Goal: Information Seeking & Learning: Learn about a topic

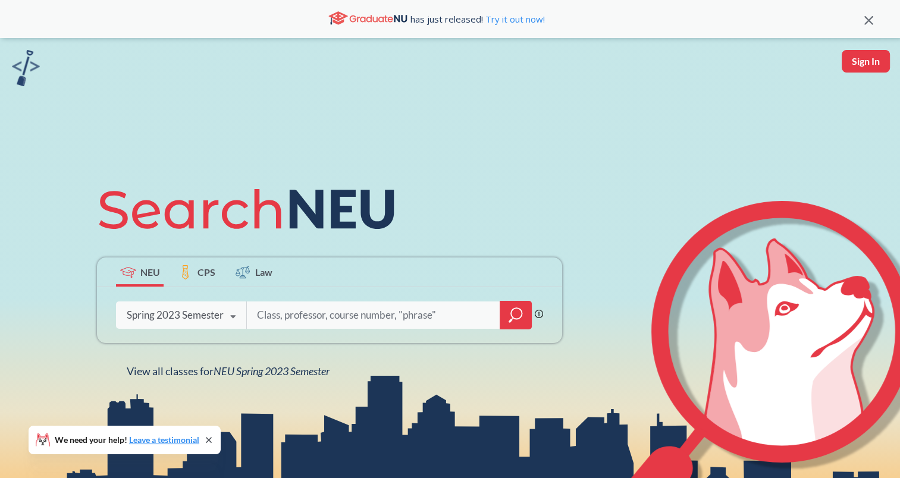
click at [193, 303] on div "Spring 2023 Semester Fall 2025 Semester Summer 2 2025 Semester Summer Full 2025…" at bounding box center [181, 315] width 130 height 30
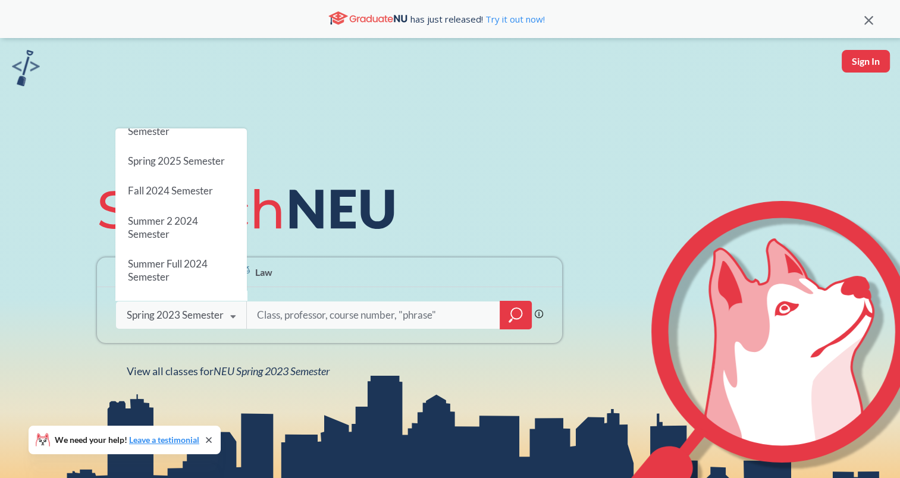
scroll to position [140, 0]
click at [171, 192] on span "Fall 2024 Semester" at bounding box center [170, 192] width 85 height 12
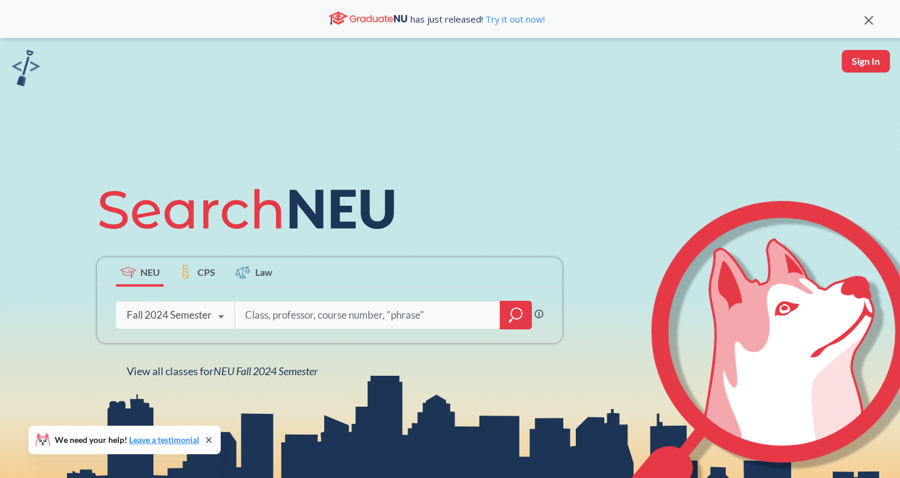
click at [332, 311] on input "search" at bounding box center [368, 315] width 248 height 25
type input "eece 2412"
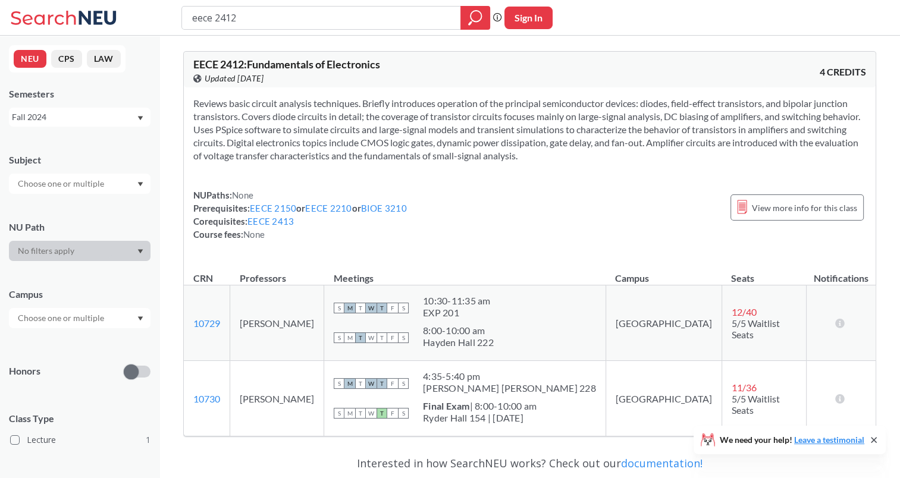
drag, startPoint x: 327, startPoint y: 321, endPoint x: 239, endPoint y: 324, distance: 87.5
click at [239, 324] on tr "10729 View this section on Banner. [PERSON_NAME] S M T W T F S 10:30 - 11:35 am…" at bounding box center [530, 324] width 692 height 76
copy tr "View this section on Banner. [PERSON_NAME]"
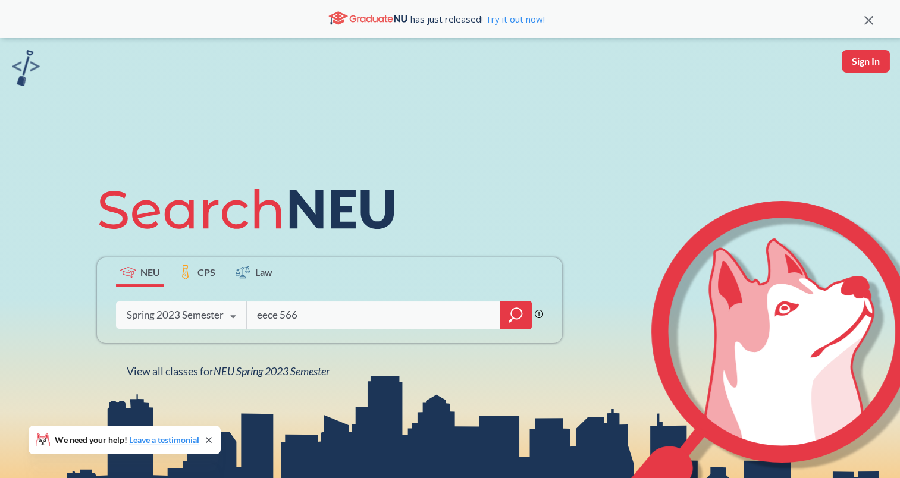
type input "eece 5666"
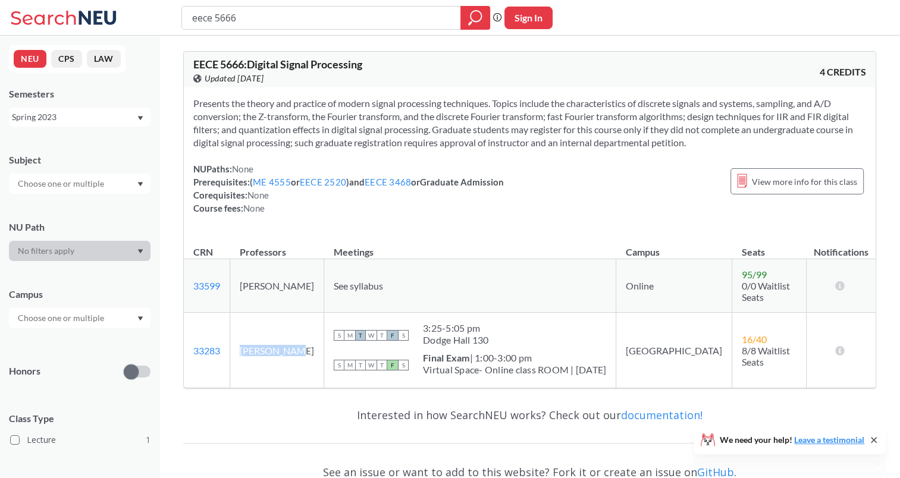
drag, startPoint x: 256, startPoint y: 339, endPoint x: 299, endPoint y: 340, distance: 42.3
click at [299, 340] on td "[PERSON_NAME]" at bounding box center [277, 351] width 94 height 76
copy td "[PERSON_NAME]"
click at [84, 125] on div "Spring 2023" at bounding box center [80, 117] width 142 height 19
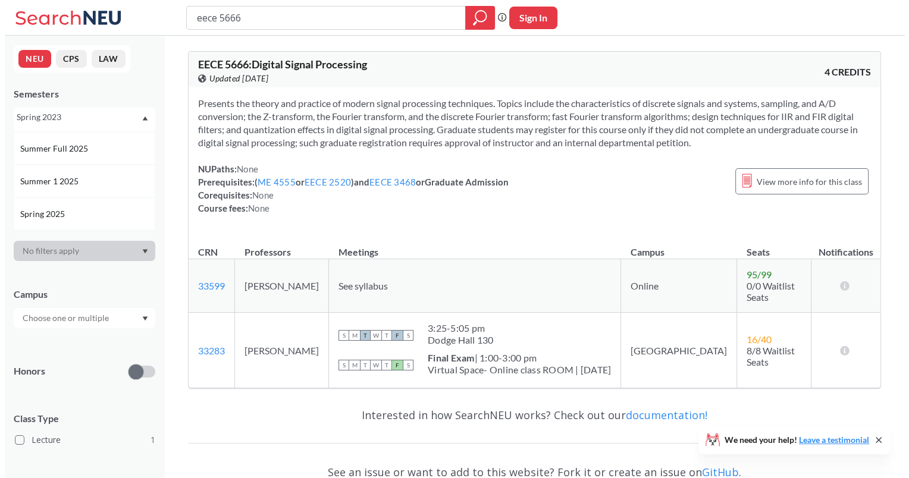
scroll to position [60, 0]
click at [58, 186] on span "Summer 1 2025" at bounding box center [45, 182] width 61 height 13
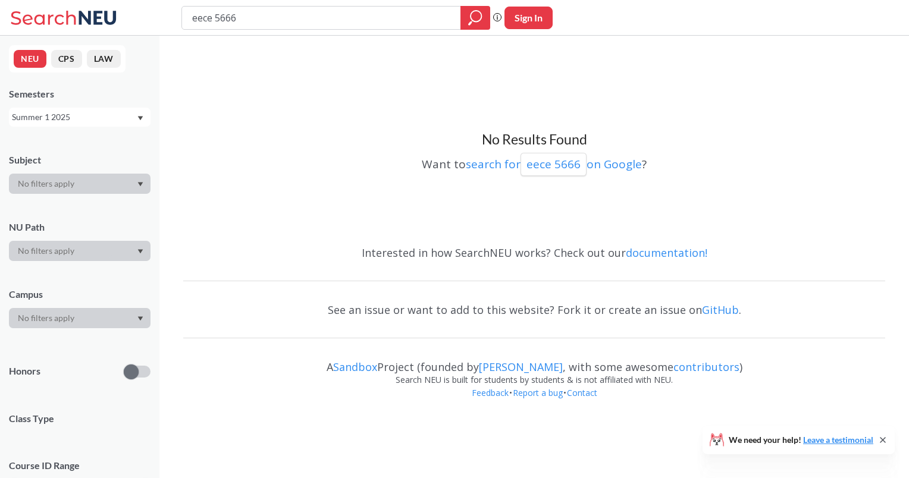
click at [53, 117] on div "Summer 1 2025" at bounding box center [74, 117] width 124 height 13
click at [51, 172] on span "Summer 2 2025" at bounding box center [45, 176] width 61 height 13
click at [67, 122] on div "Summer 2 2025" at bounding box center [74, 117] width 124 height 13
click at [65, 118] on div "Summer 2 2025" at bounding box center [74, 117] width 124 height 13
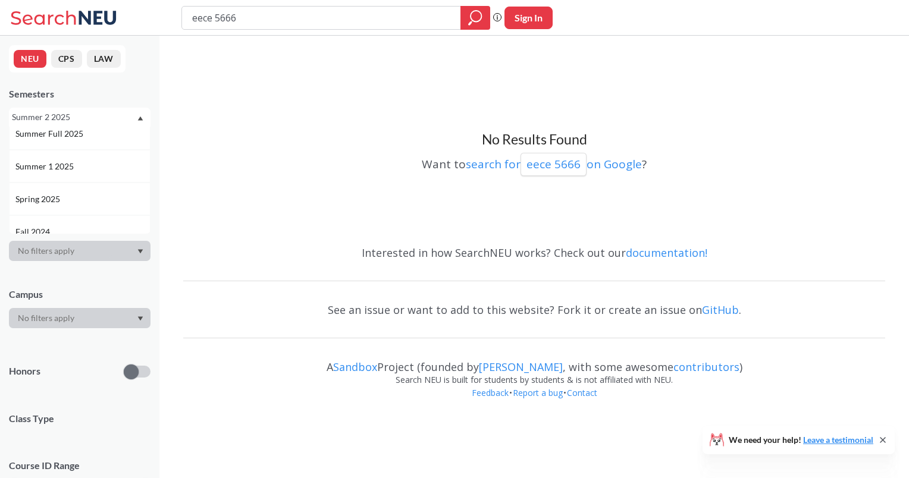
scroll to position [76, 0]
click at [57, 190] on div "Spring 2025" at bounding box center [80, 197] width 142 height 33
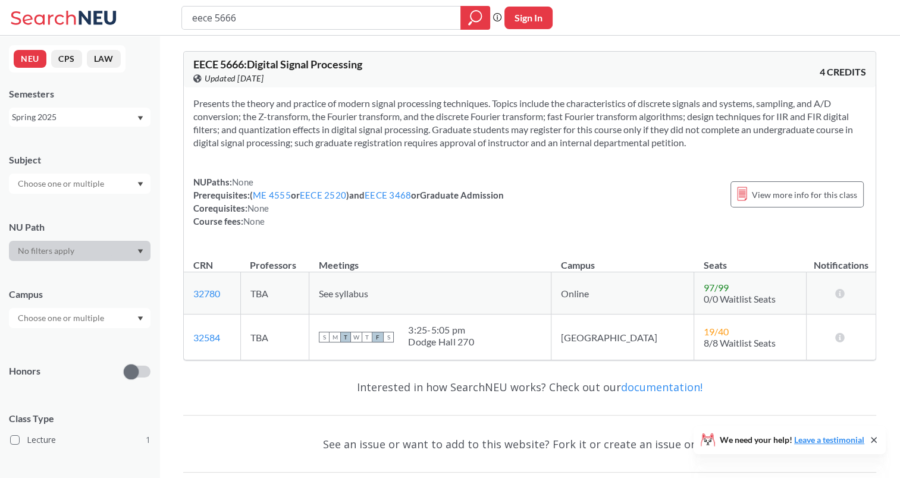
scroll to position [38, 0]
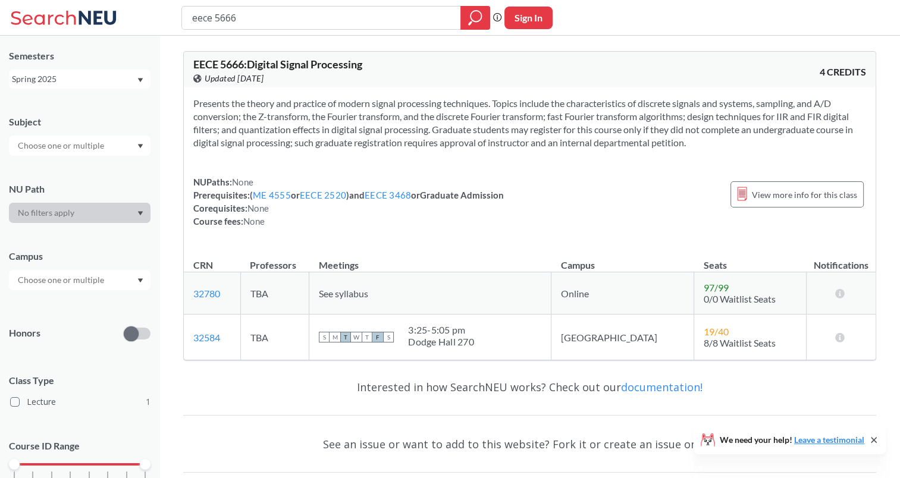
click at [56, 61] on div "Semesters" at bounding box center [80, 55] width 142 height 13
click at [51, 76] on div "Spring 2025" at bounding box center [74, 79] width 124 height 13
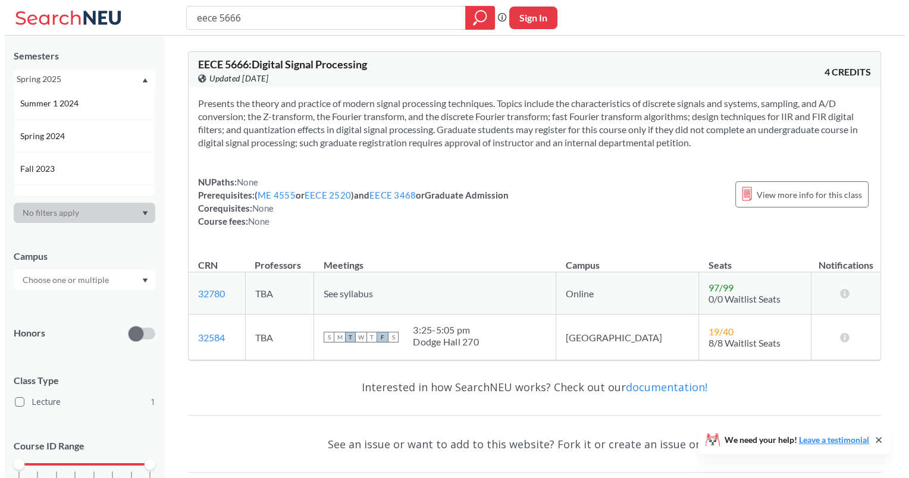
scroll to position [278, 0]
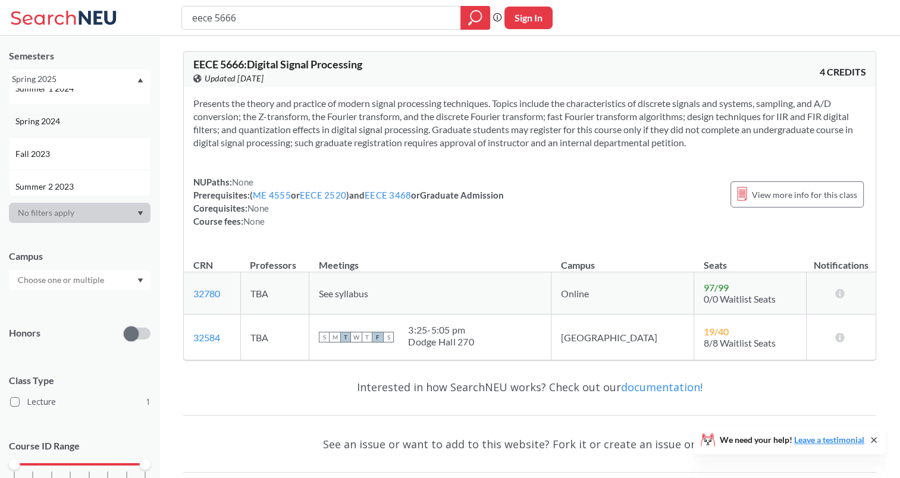
click at [60, 123] on span "Spring 2024" at bounding box center [38, 121] width 47 height 13
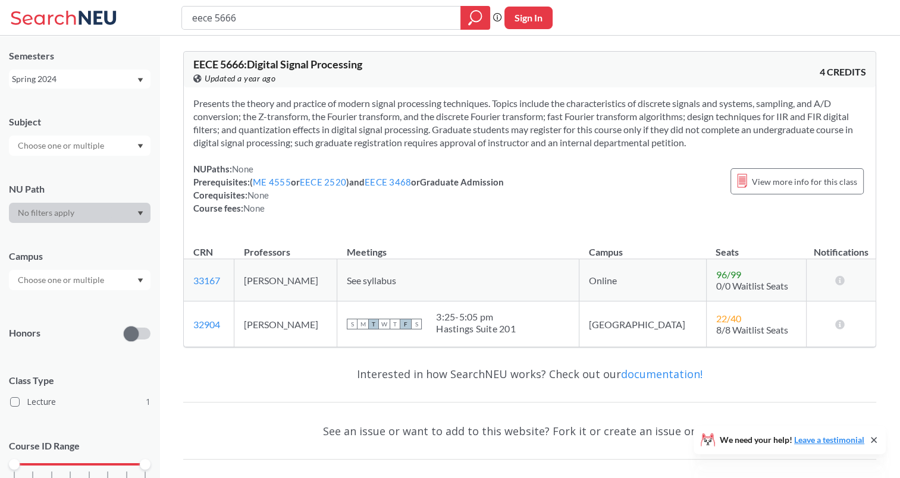
click at [84, 82] on div "Spring 2024" at bounding box center [74, 79] width 124 height 13
click at [55, 176] on span "Spring 2023" at bounding box center [38, 173] width 47 height 13
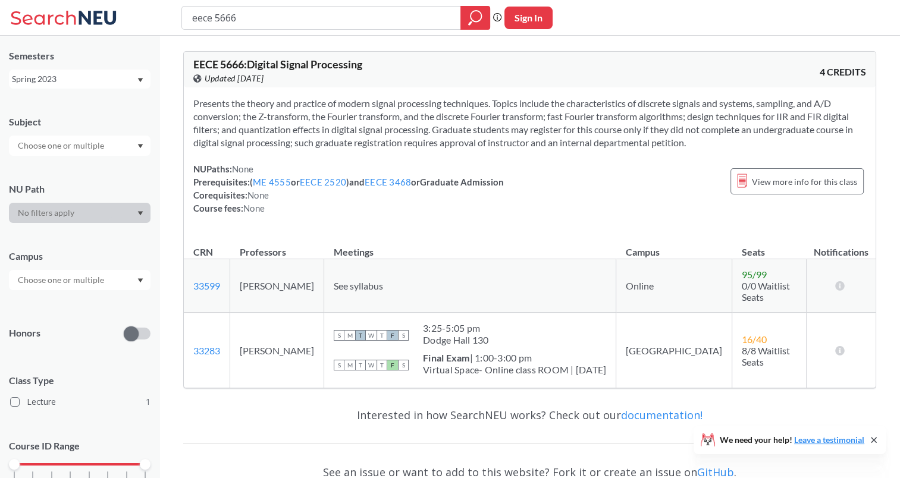
click at [60, 79] on div "Spring 2023" at bounding box center [74, 79] width 124 height 13
click at [66, 145] on div "Spring 2022" at bounding box center [82, 146] width 134 height 13
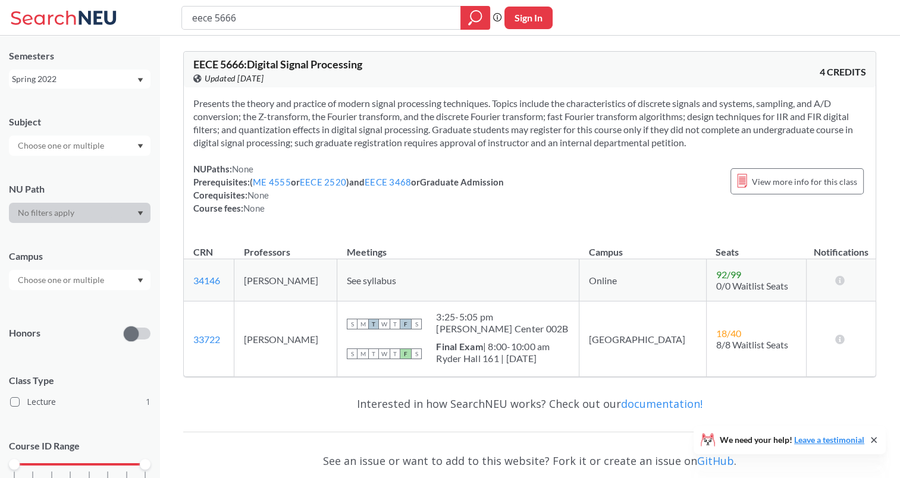
click at [52, 74] on div "Spring 2022" at bounding box center [74, 79] width 124 height 13
click at [57, 148] on span "Spring 2021" at bounding box center [38, 146] width 47 height 13
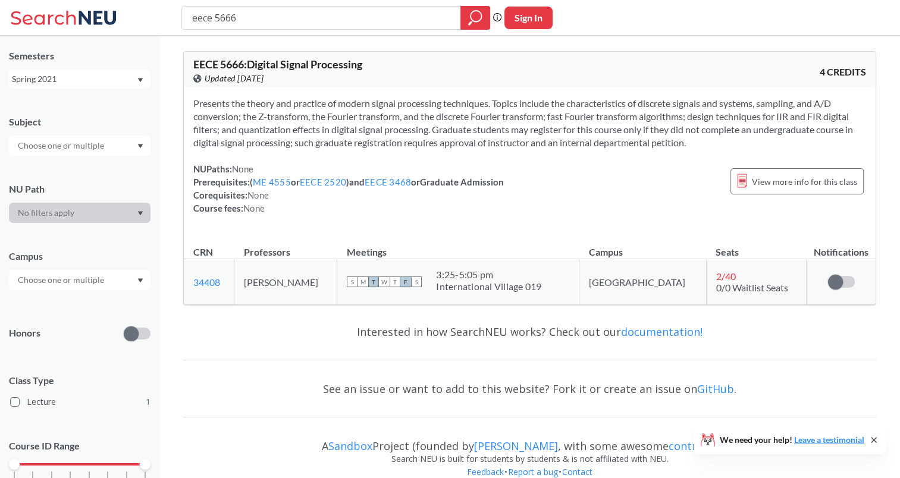
click at [441, 117] on span "Presents the theory and practice of modern signal processing techniques. Topics…" at bounding box center [523, 123] width 660 height 51
